Goal: Task Accomplishment & Management: Complete application form

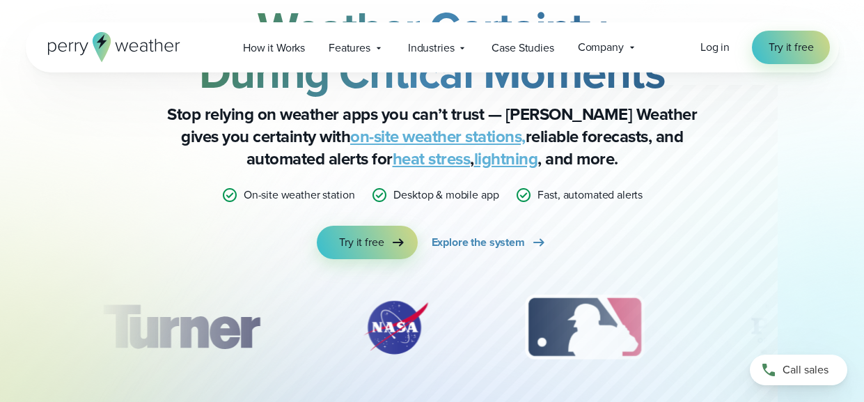
scroll to position [115, 0]
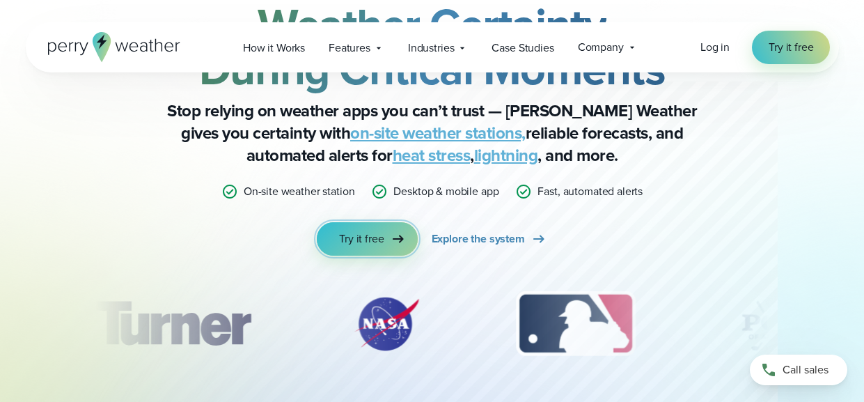
click at [370, 238] on span "Try it free" at bounding box center [361, 238] width 45 height 17
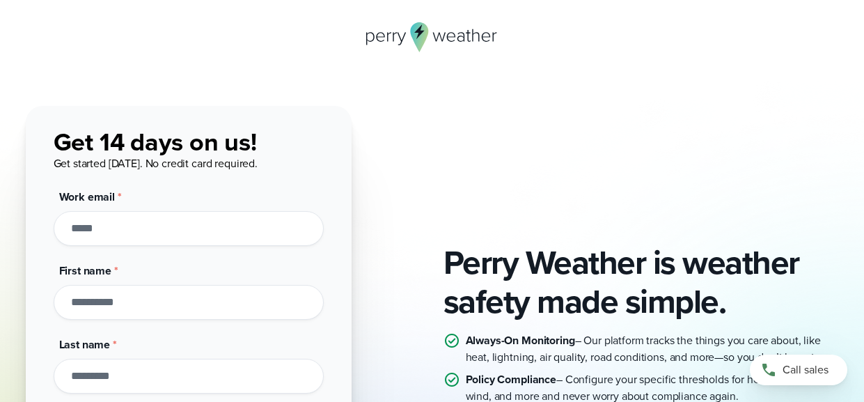
click at [421, 31] on icon at bounding box center [419, 31] width 10 height 15
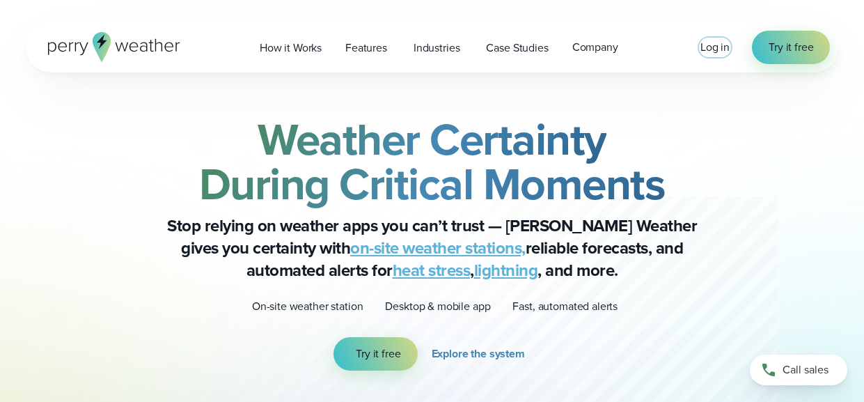
click at [722, 49] on span "Log in" at bounding box center [714, 47] width 29 height 16
